Goal: Check status

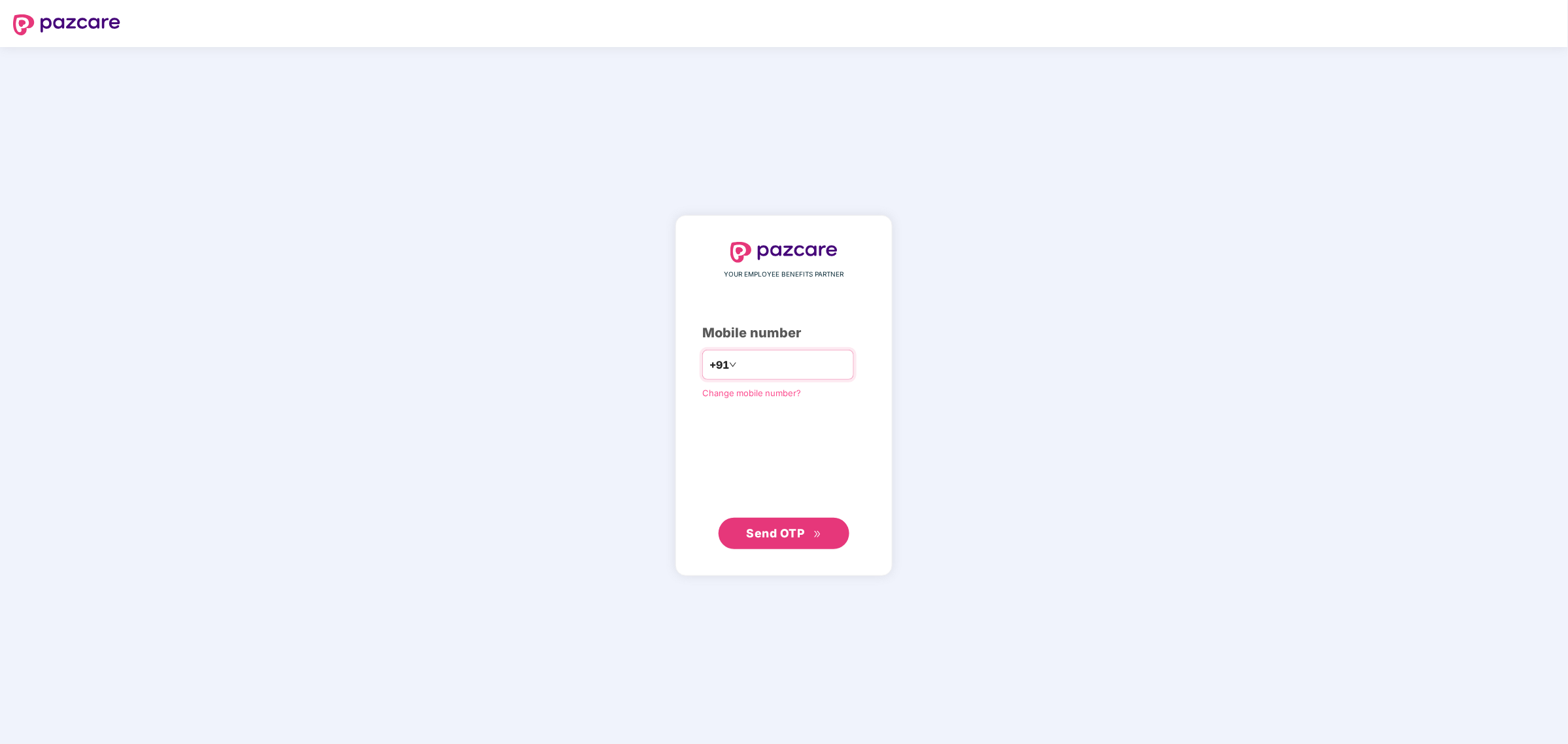
type input "**********"
click at [765, 520] on button "Send OTP" at bounding box center [784, 533] width 130 height 31
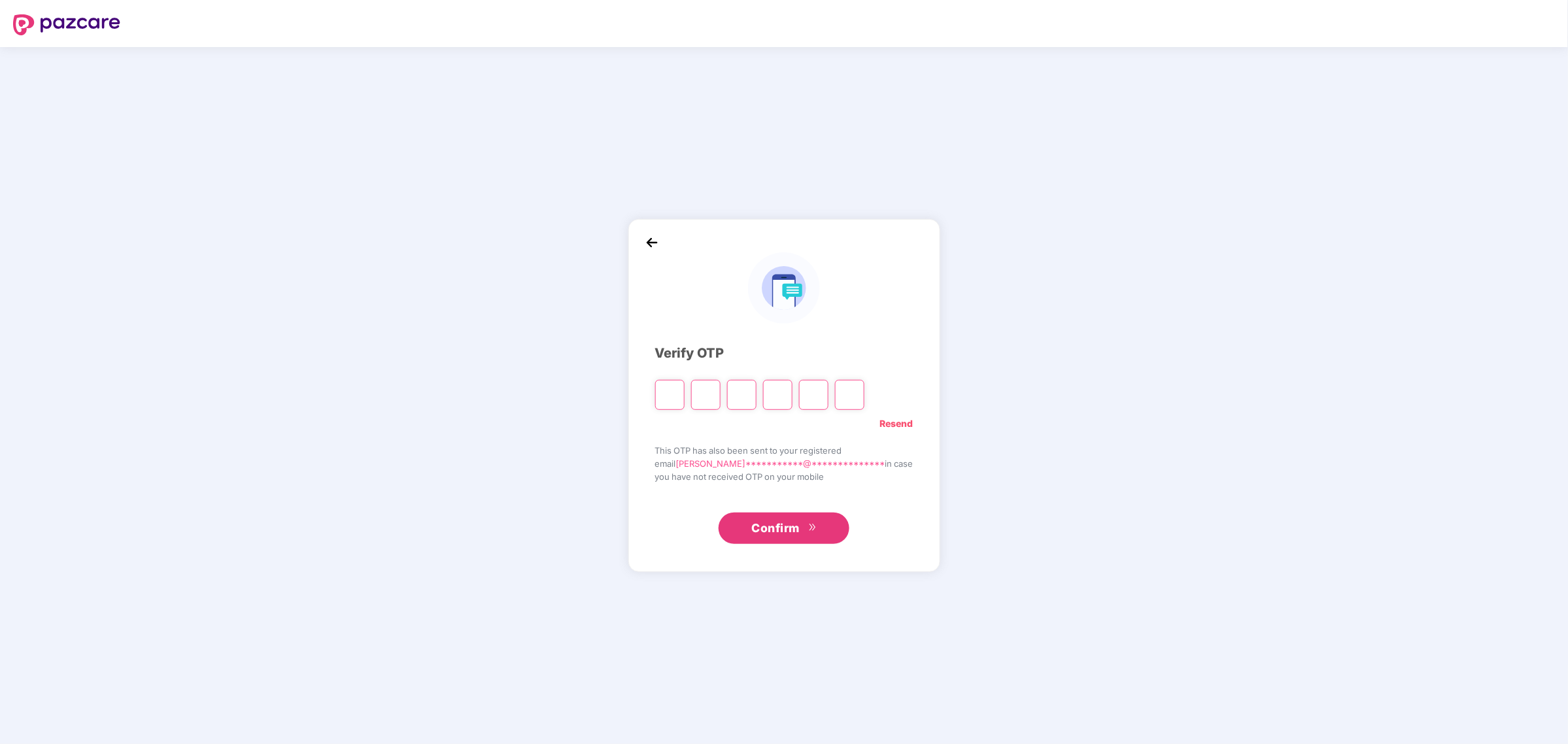
type input "*"
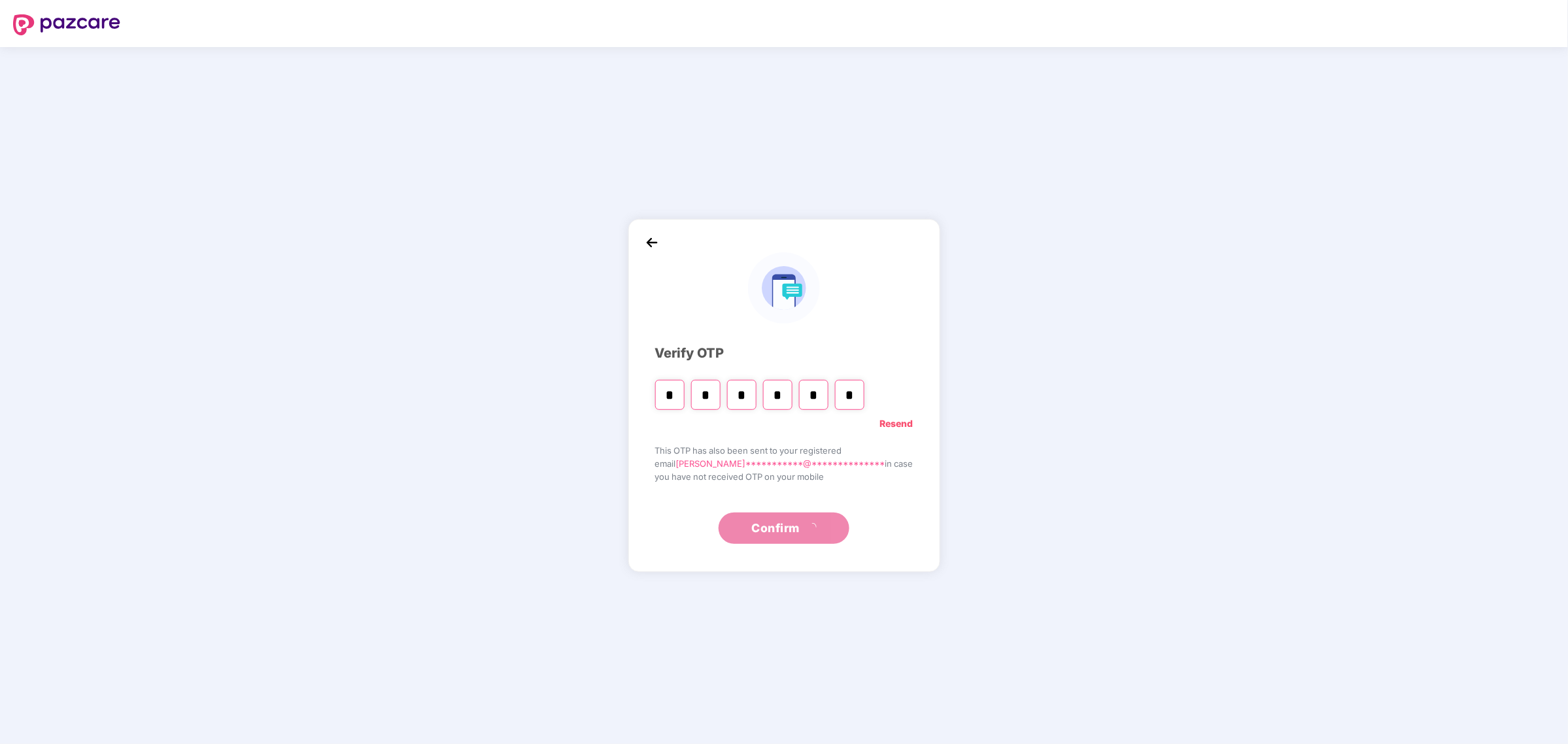
type input "*"
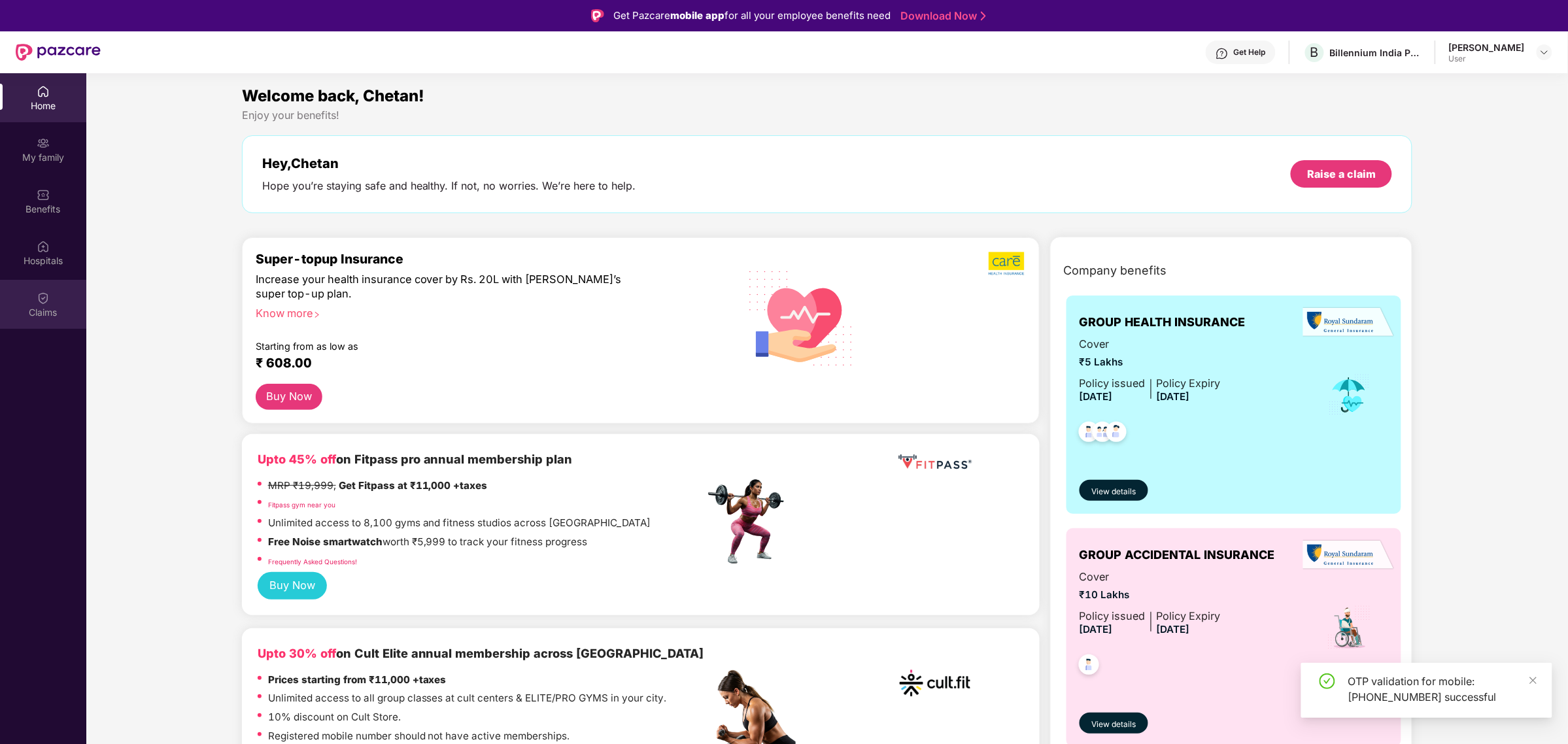
click at [58, 308] on div "Claims" at bounding box center [43, 312] width 86 height 13
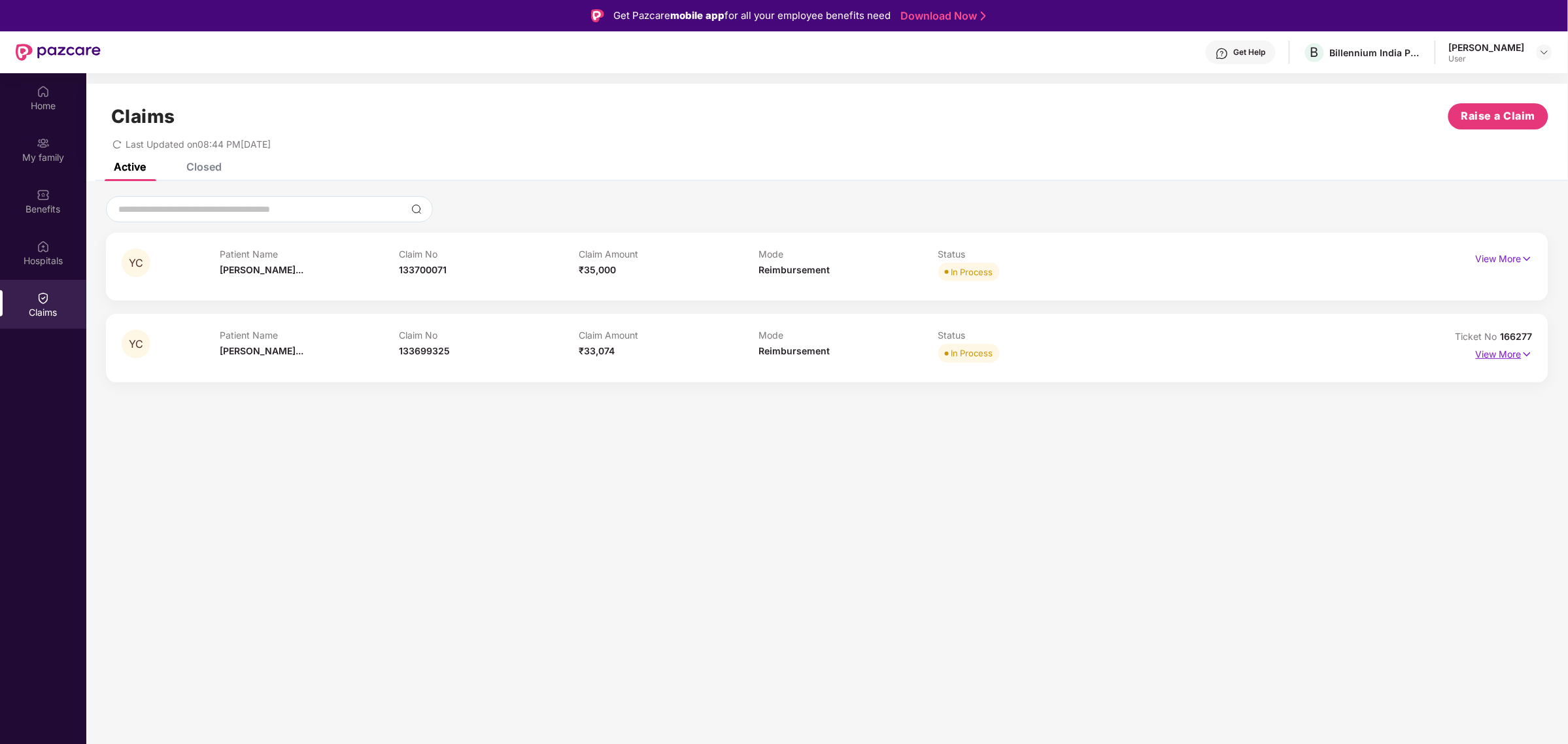
click at [1514, 350] on p "View More" at bounding box center [1504, 352] width 57 height 17
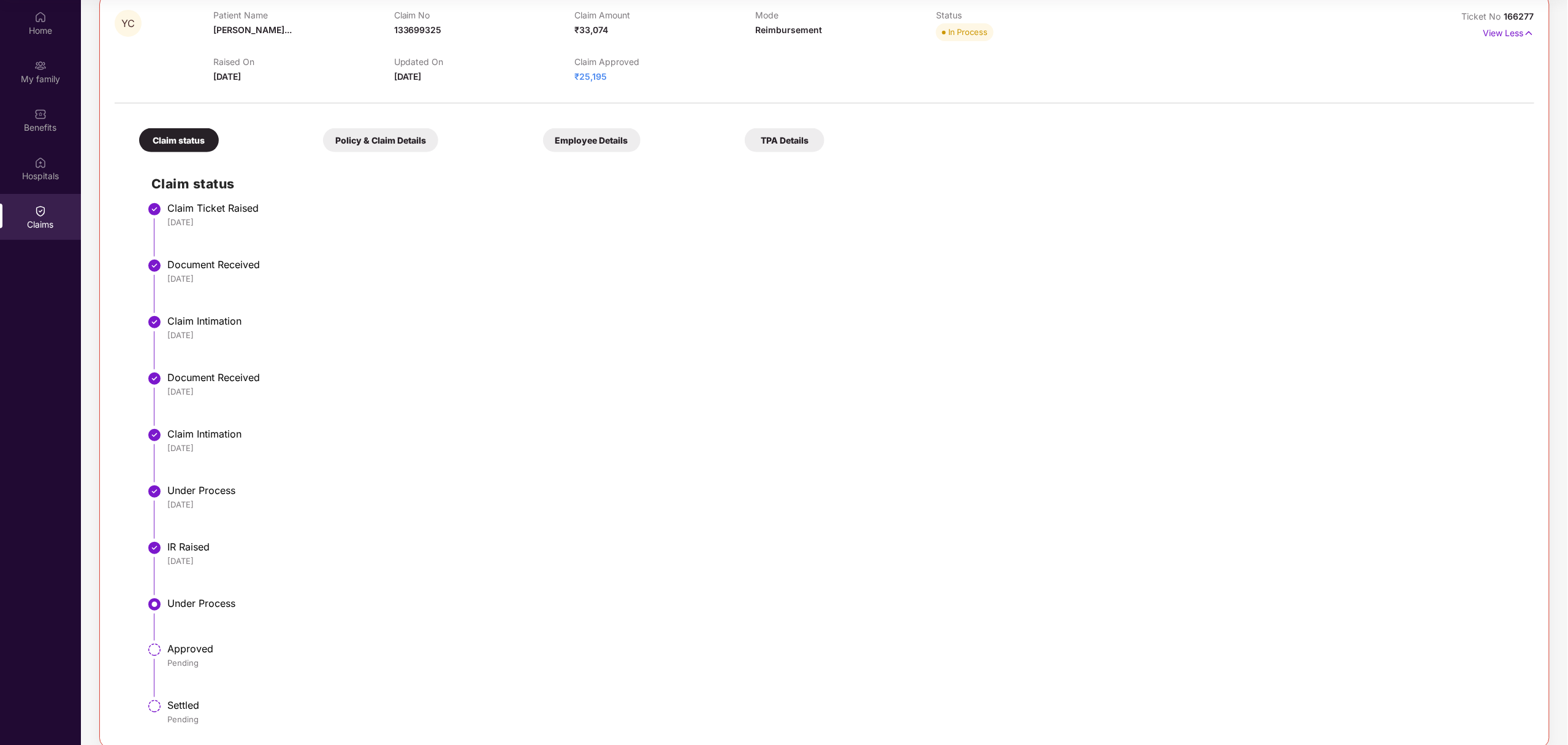
scroll to position [247, 0]
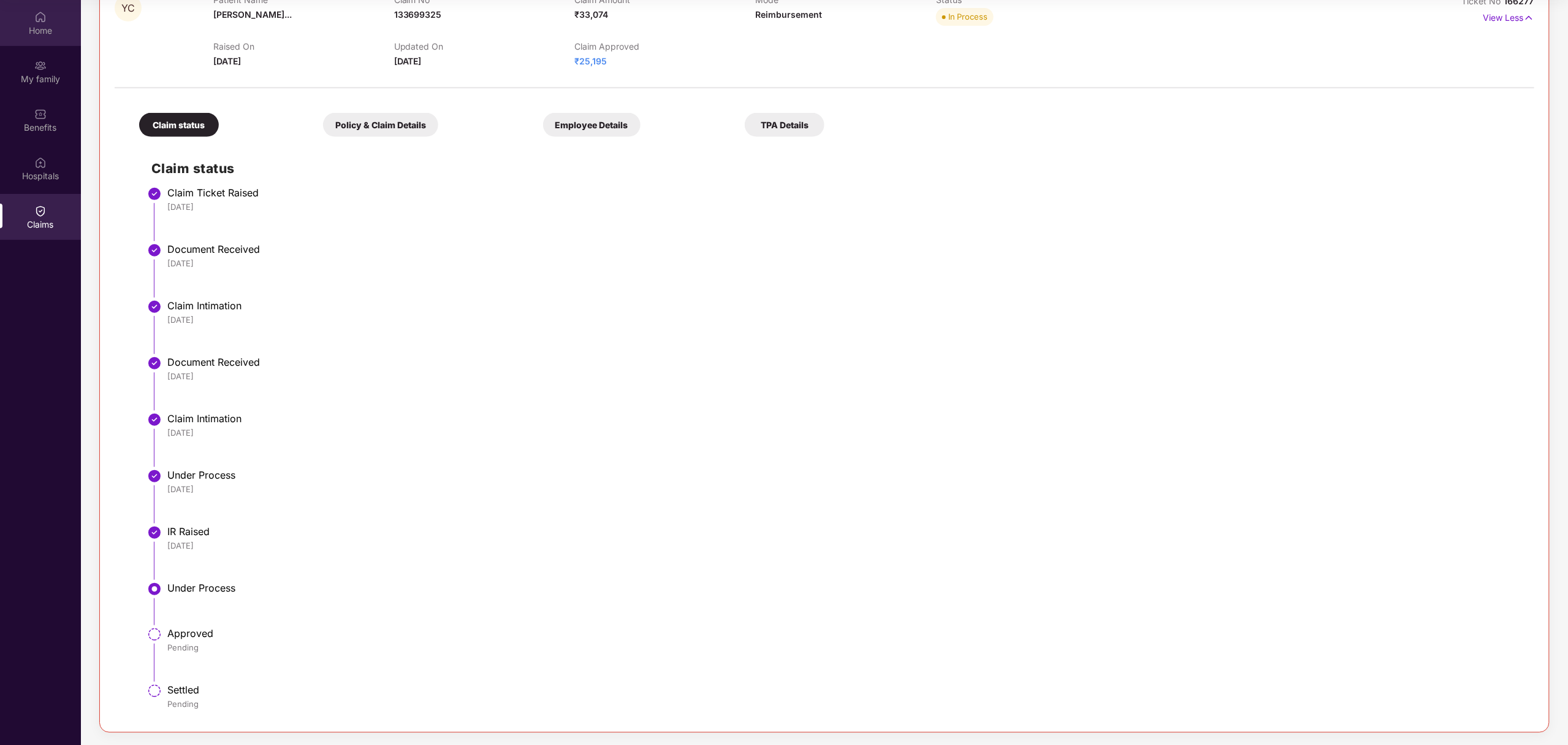
click at [29, 17] on div "Home" at bounding box center [41, 23] width 81 height 46
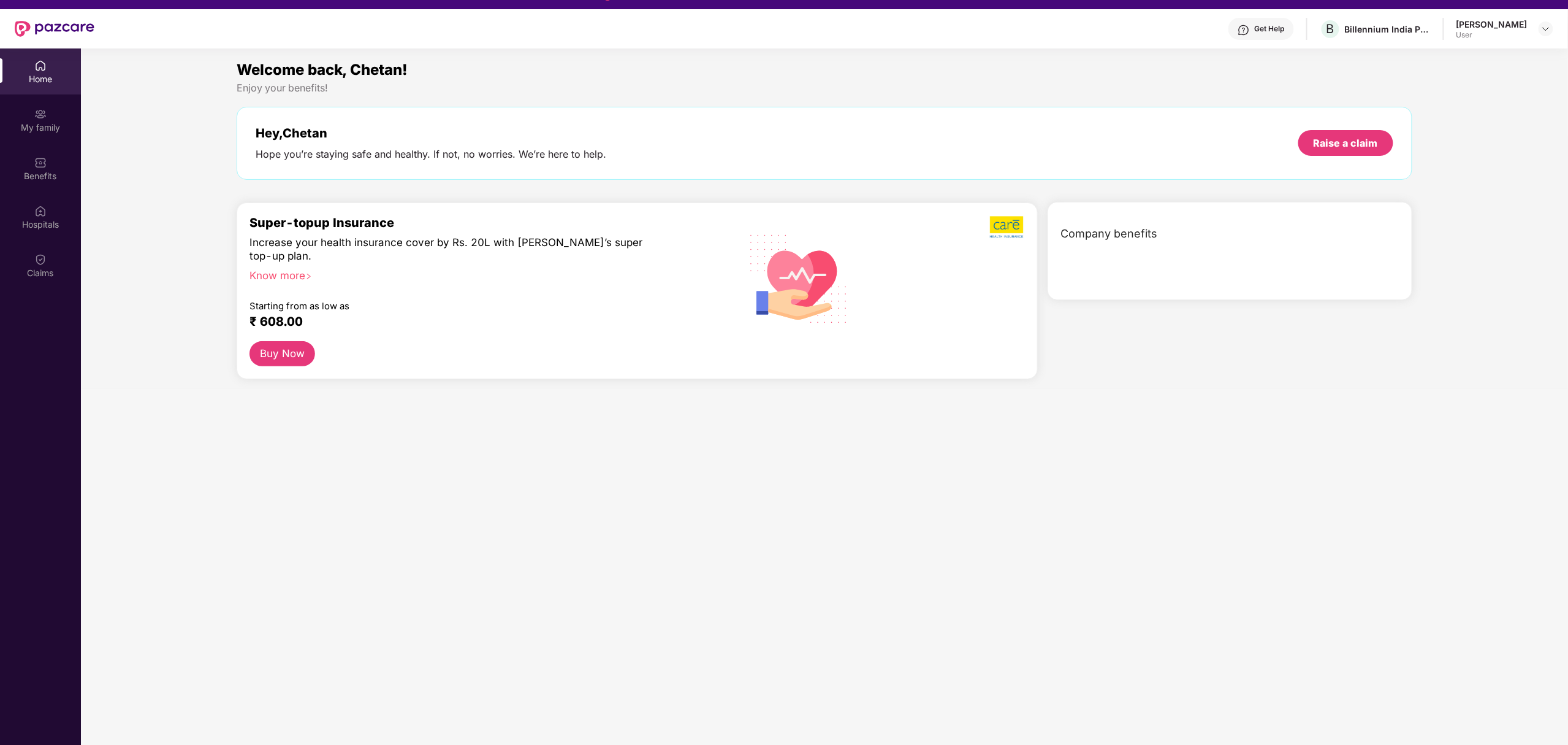
scroll to position [0, 0]
